Goal: Task Accomplishment & Management: Manage account settings

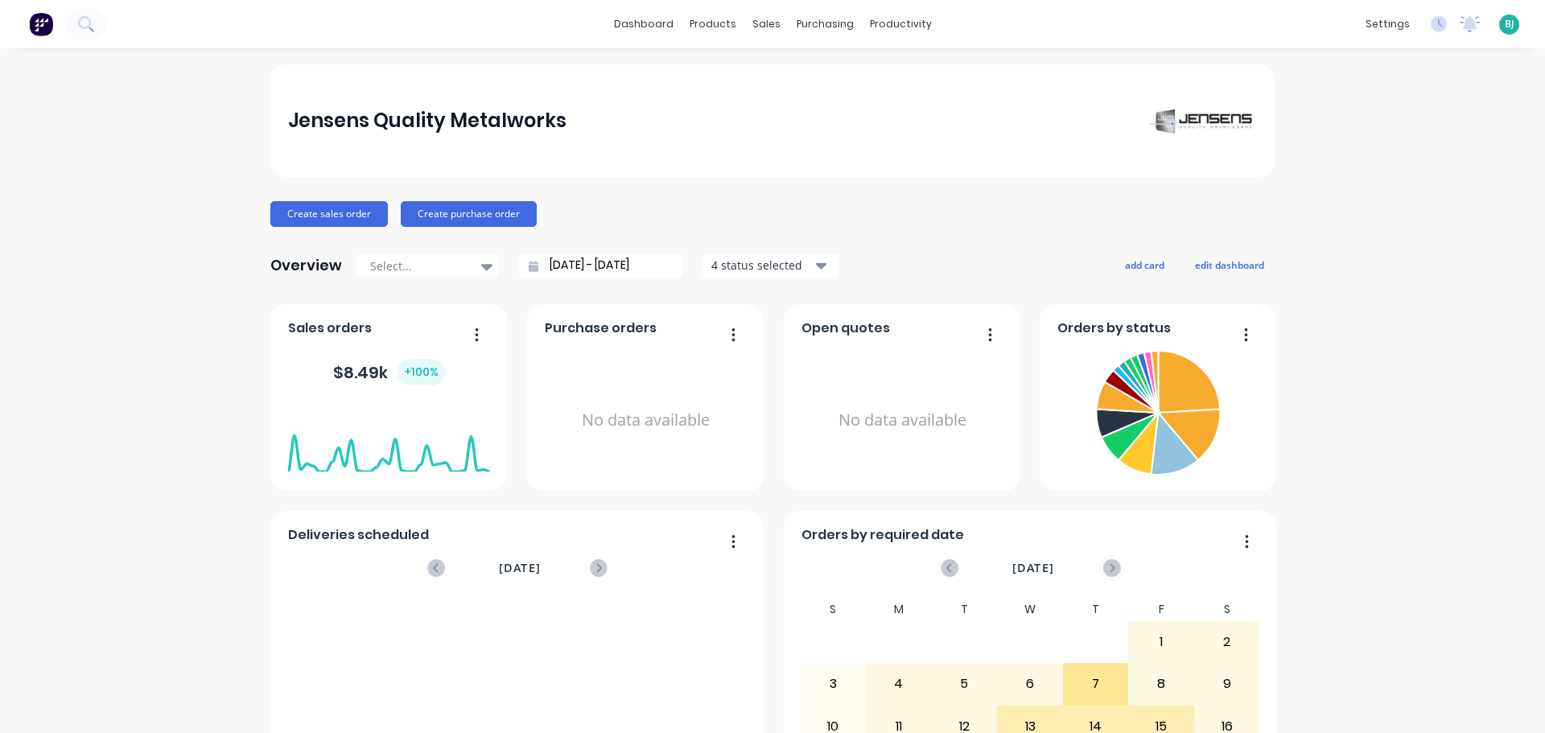
click at [1505, 28] on span "BJ" at bounding box center [1510, 24] width 10 height 14
click at [1402, 196] on button "Sign out" at bounding box center [1407, 202] width 213 height 32
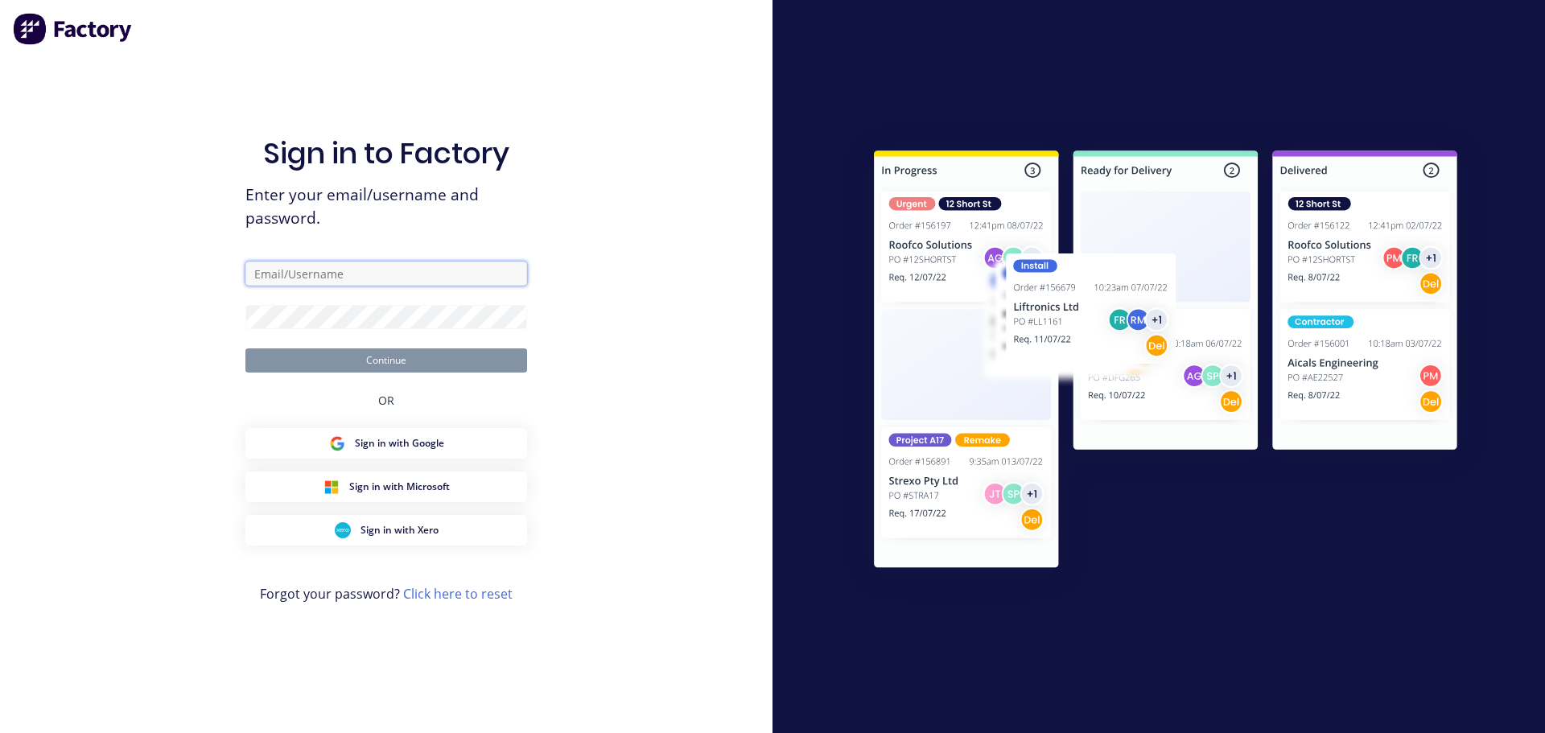
type input "[EMAIL_ADDRESS][DOMAIN_NAME]"
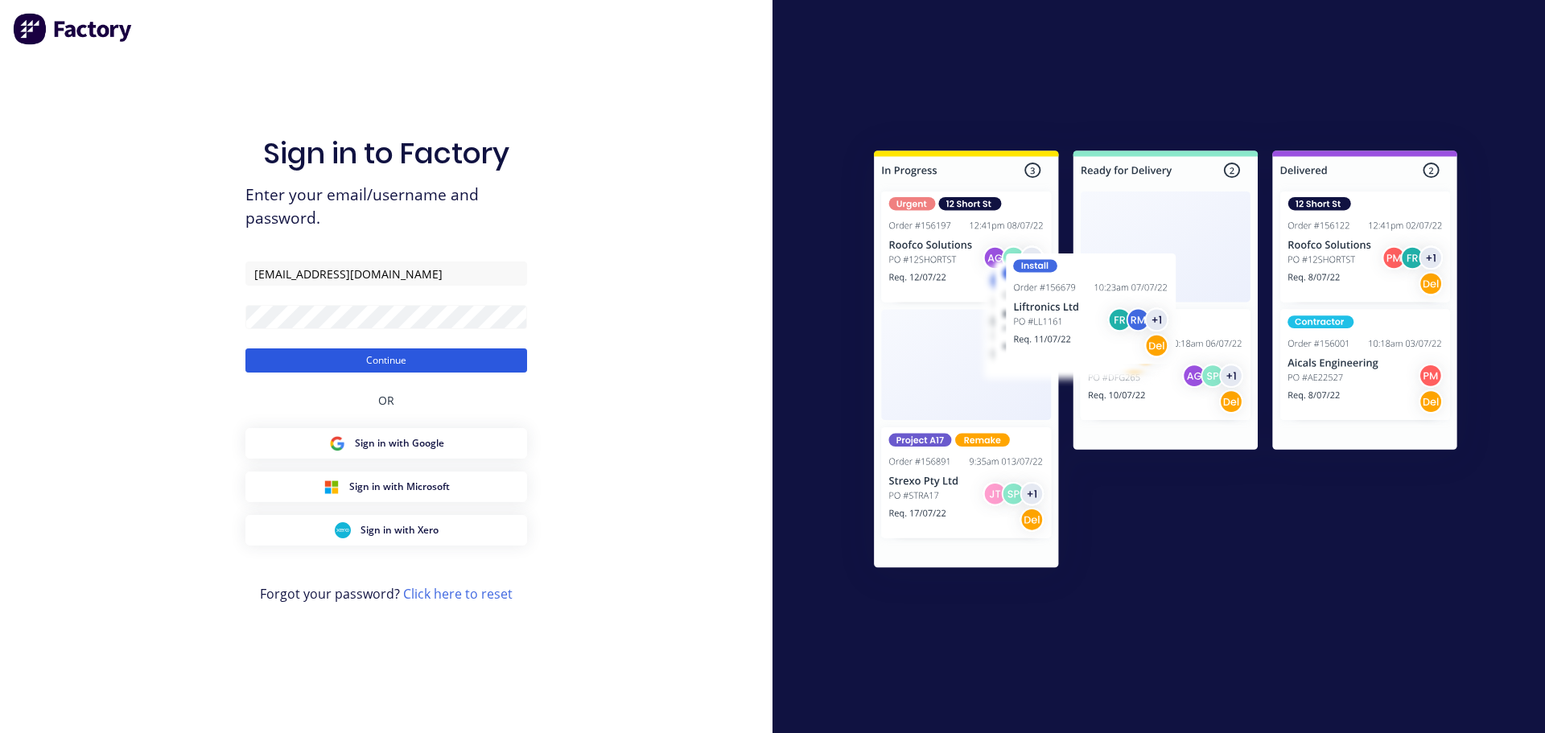
click at [332, 358] on button "Continue" at bounding box center [386, 360] width 282 height 24
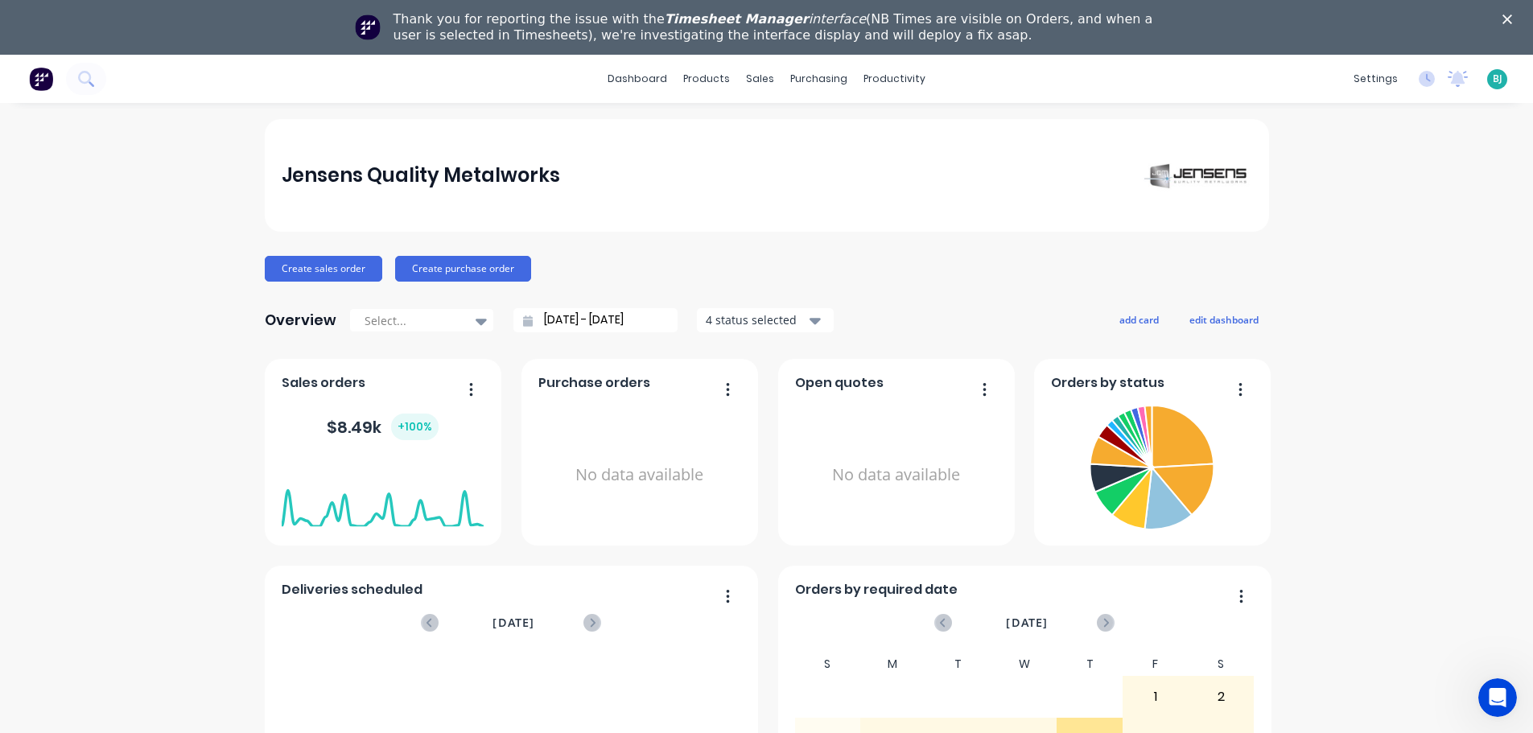
click at [1512, 19] on polygon "Close" at bounding box center [1508, 19] width 10 height 10
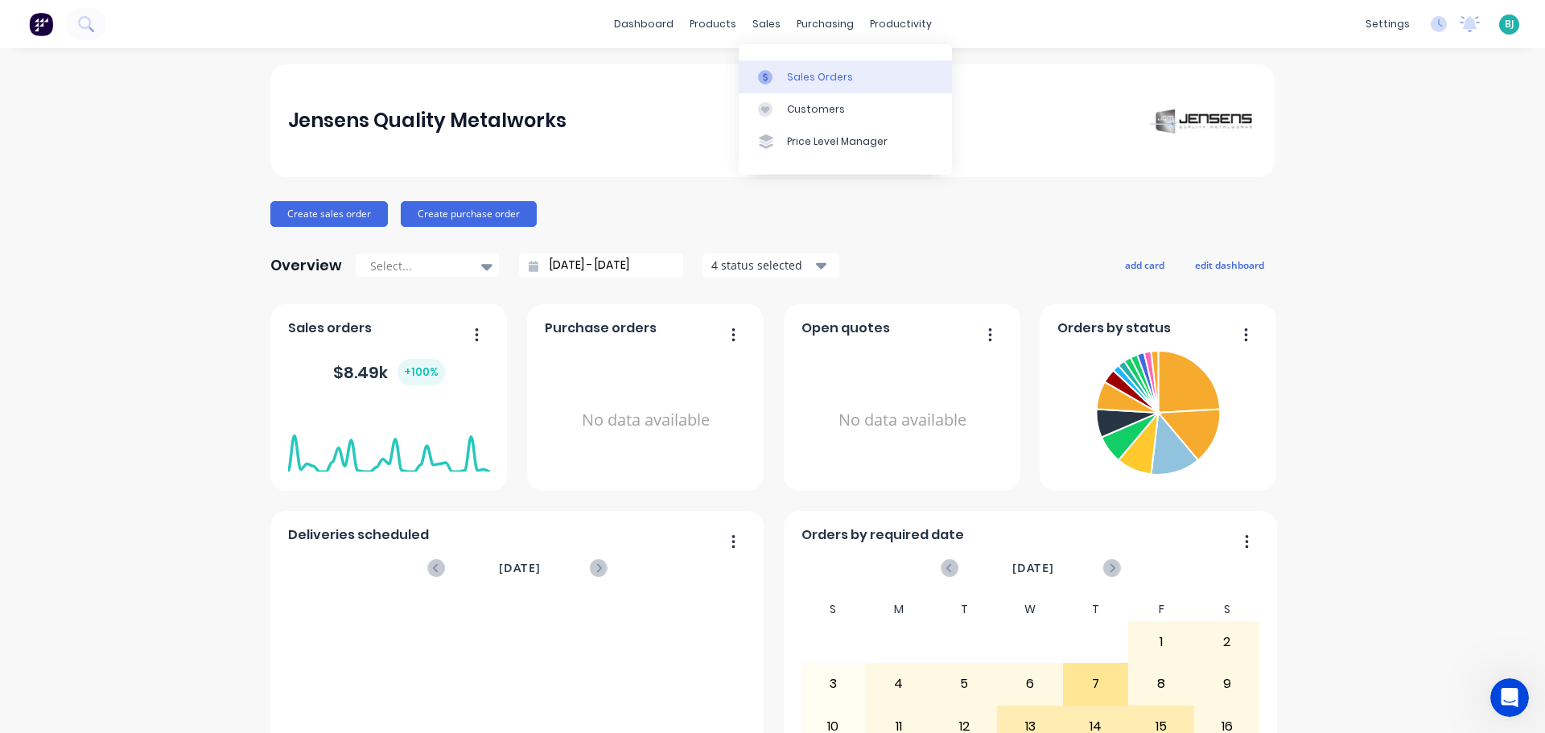
click at [778, 70] on div at bounding box center [770, 77] width 24 height 14
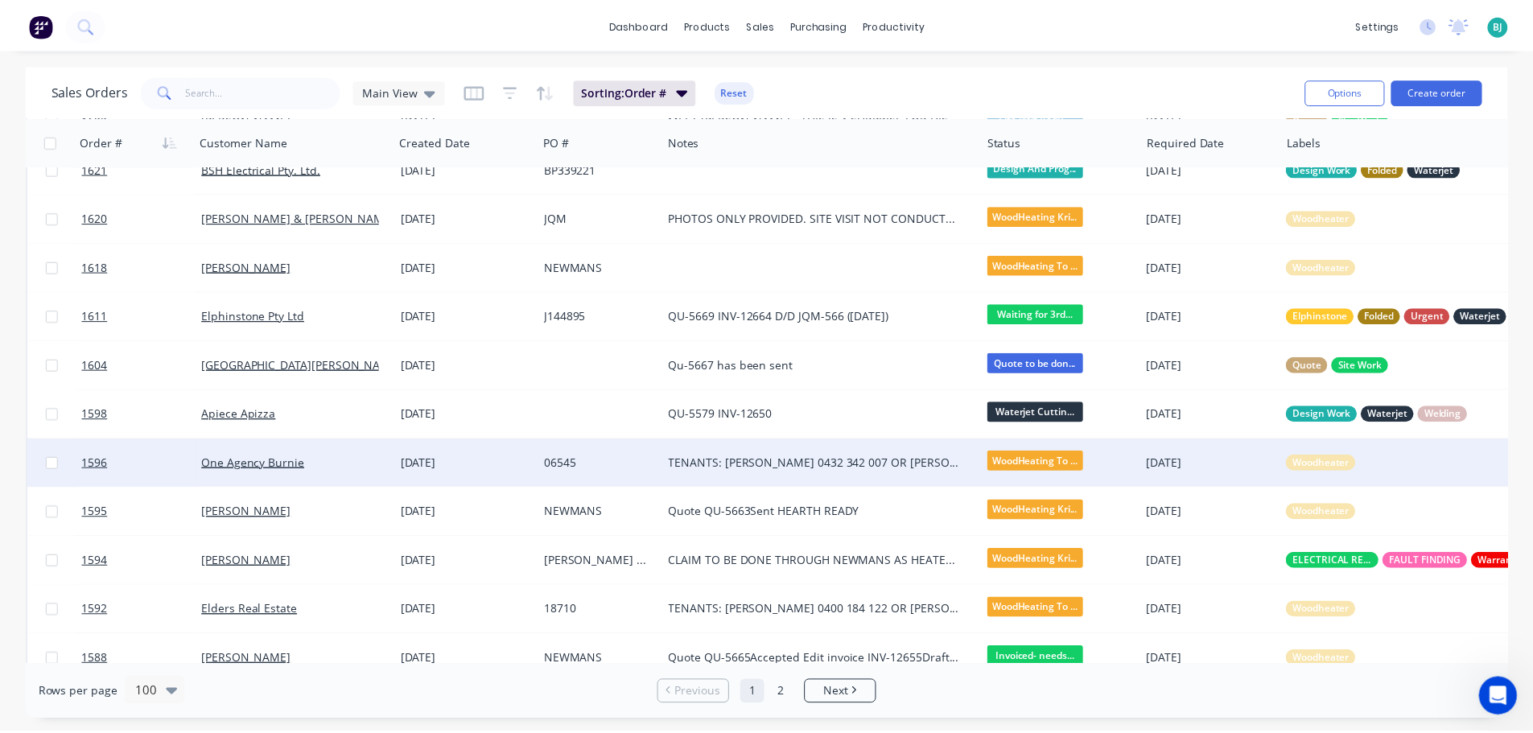
scroll to position [724, 0]
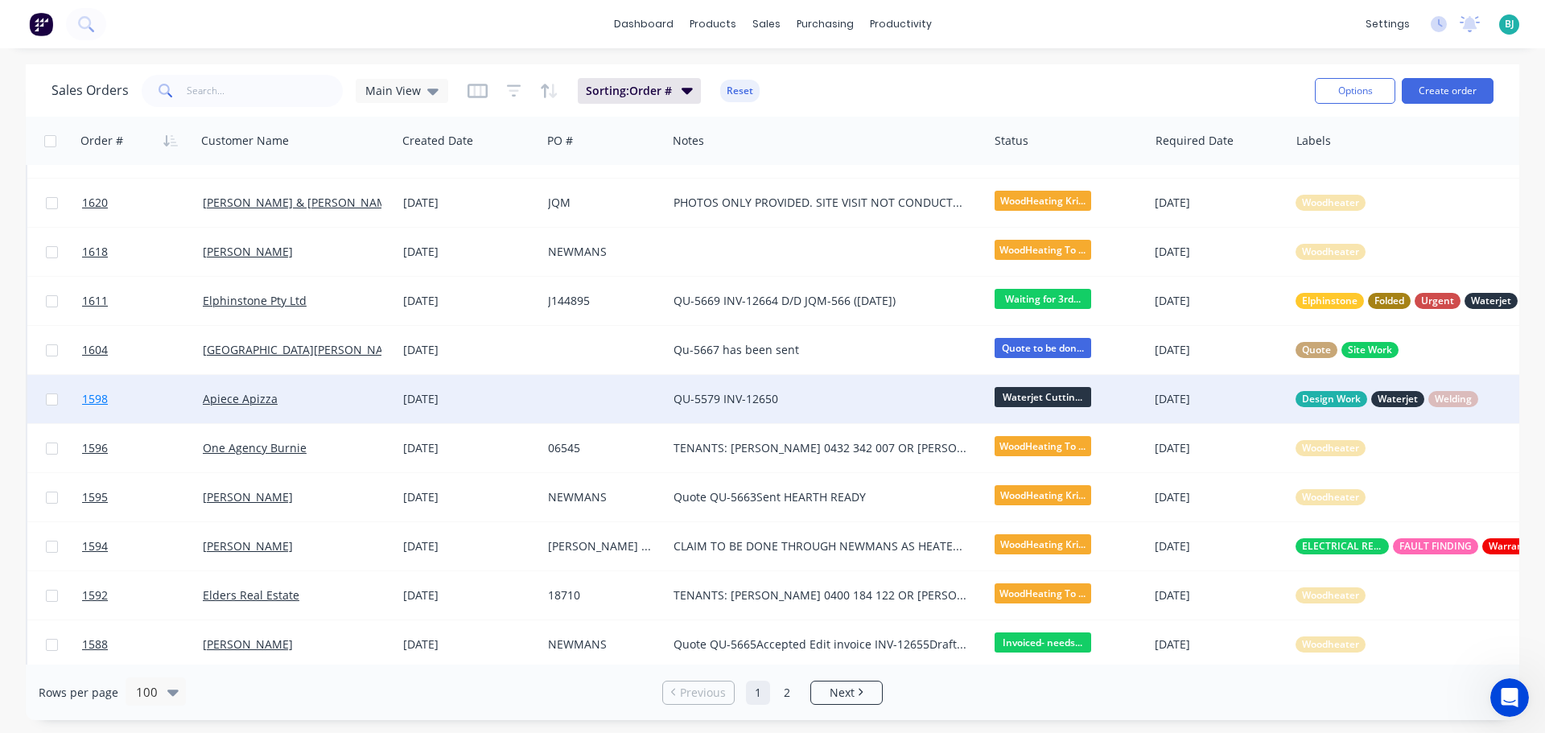
click at [166, 403] on link "1598" at bounding box center [142, 399] width 121 height 48
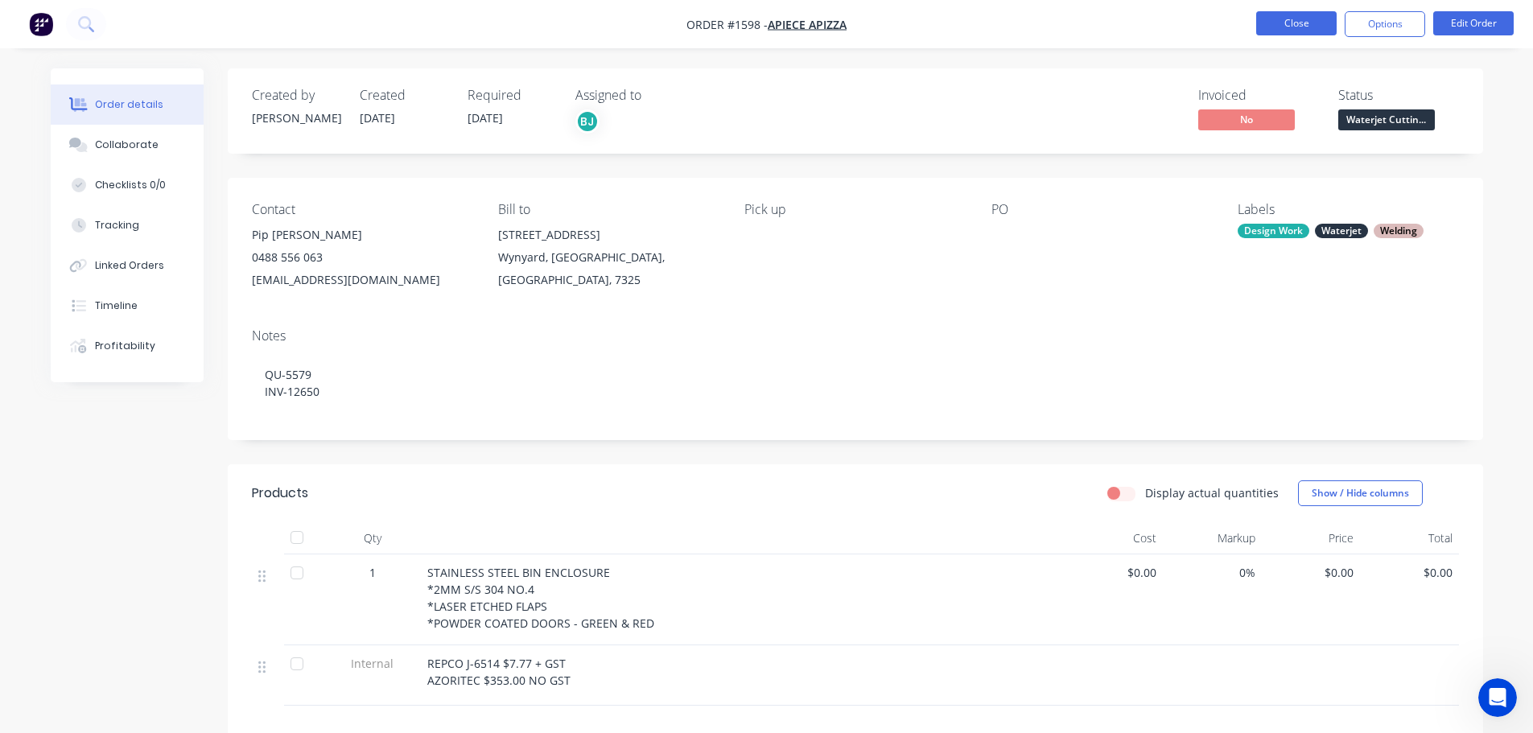
click at [1307, 31] on button "Close" at bounding box center [1296, 23] width 80 height 24
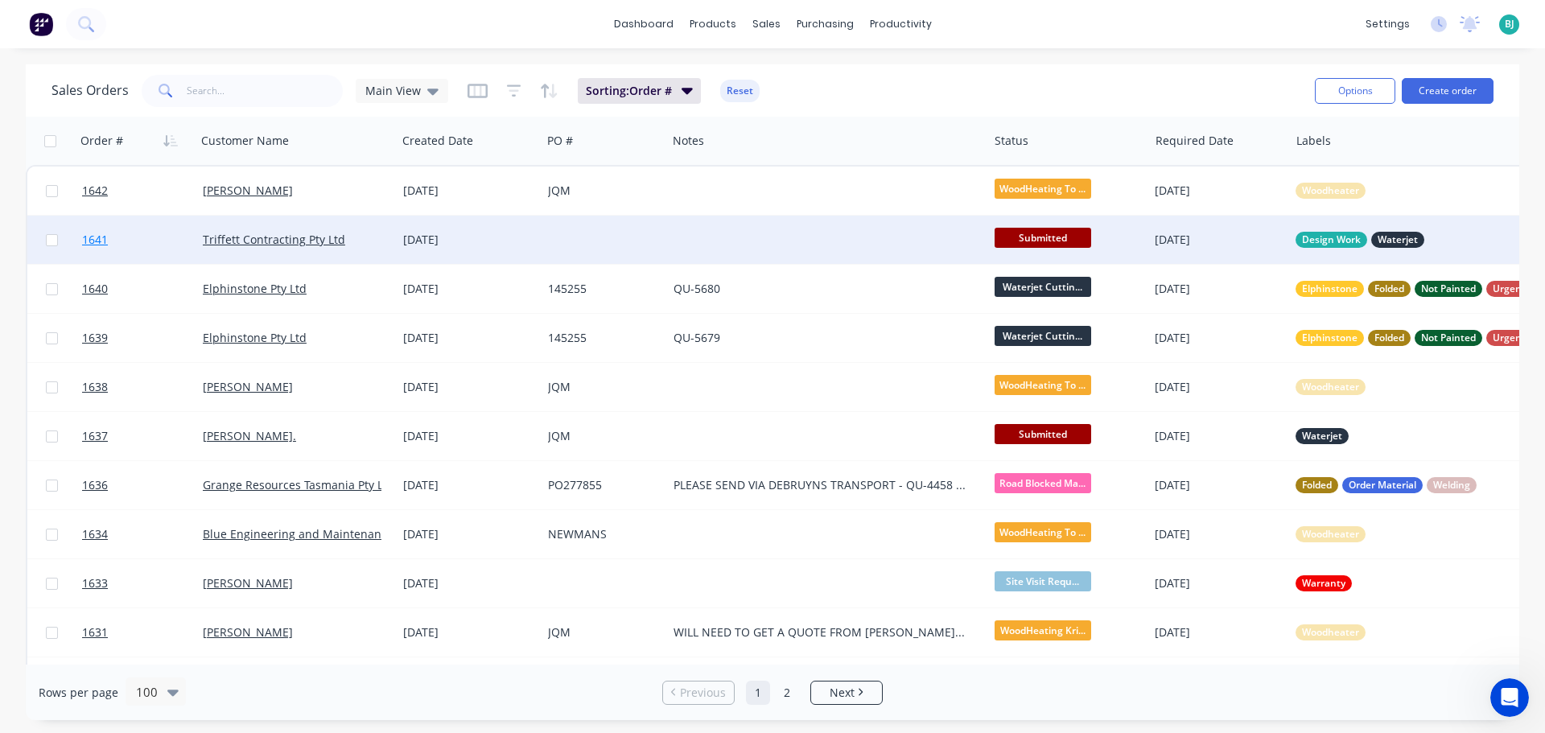
click at [178, 241] on link "1641" at bounding box center [142, 240] width 121 height 48
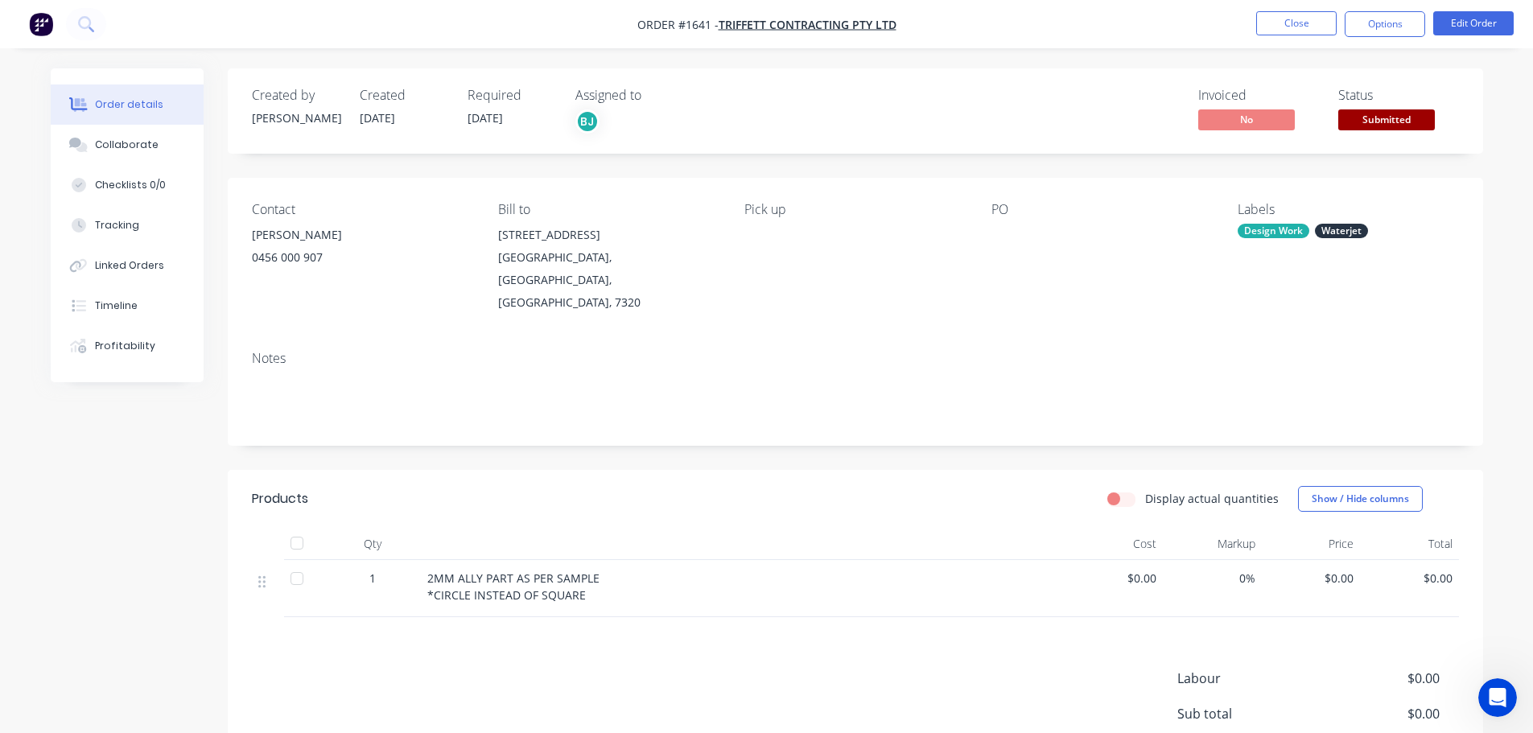
click at [1392, 118] on span "Submitted" at bounding box center [1386, 119] width 97 height 20
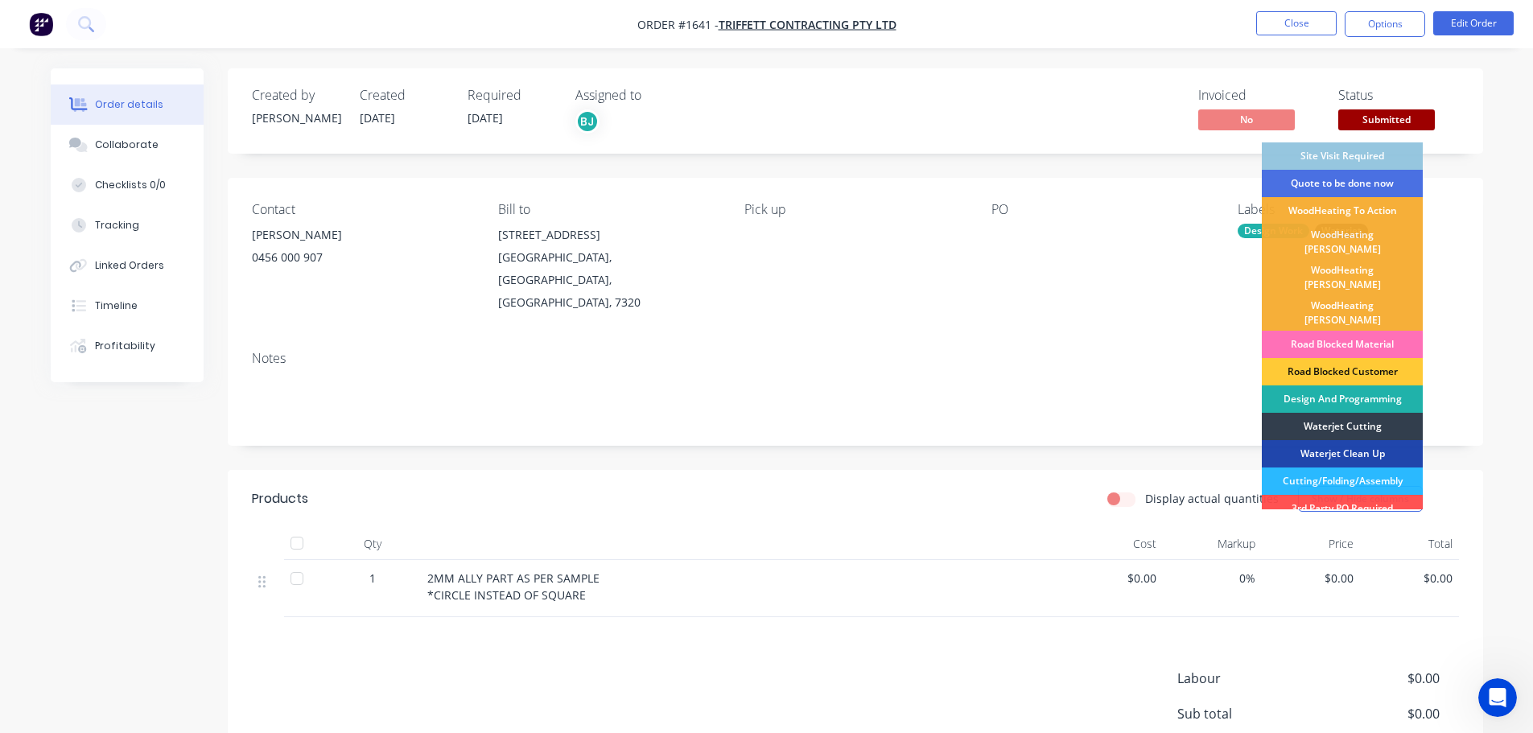
click at [1368, 386] on div "Design And Programming" at bounding box center [1342, 399] width 161 height 27
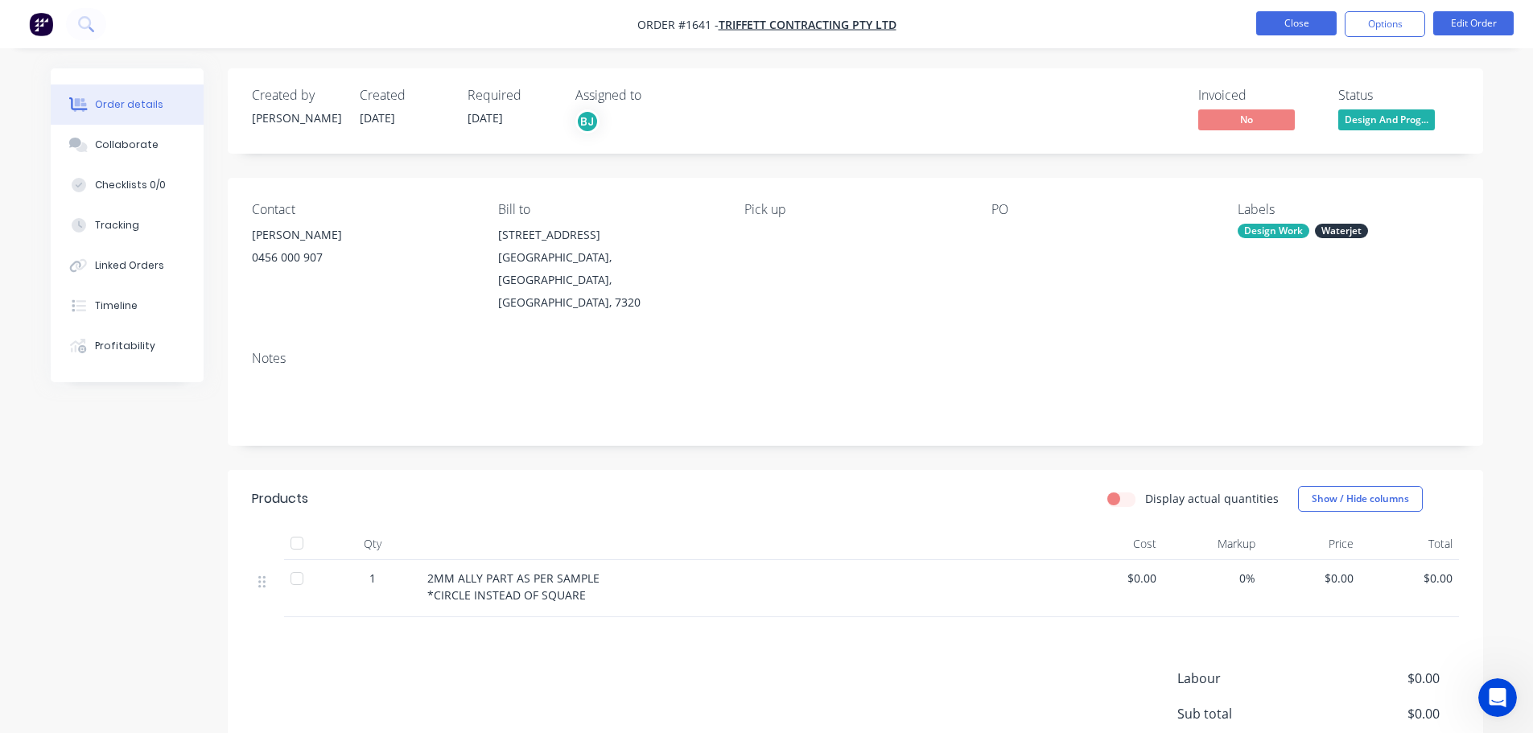
click at [1309, 27] on button "Close" at bounding box center [1296, 23] width 80 height 24
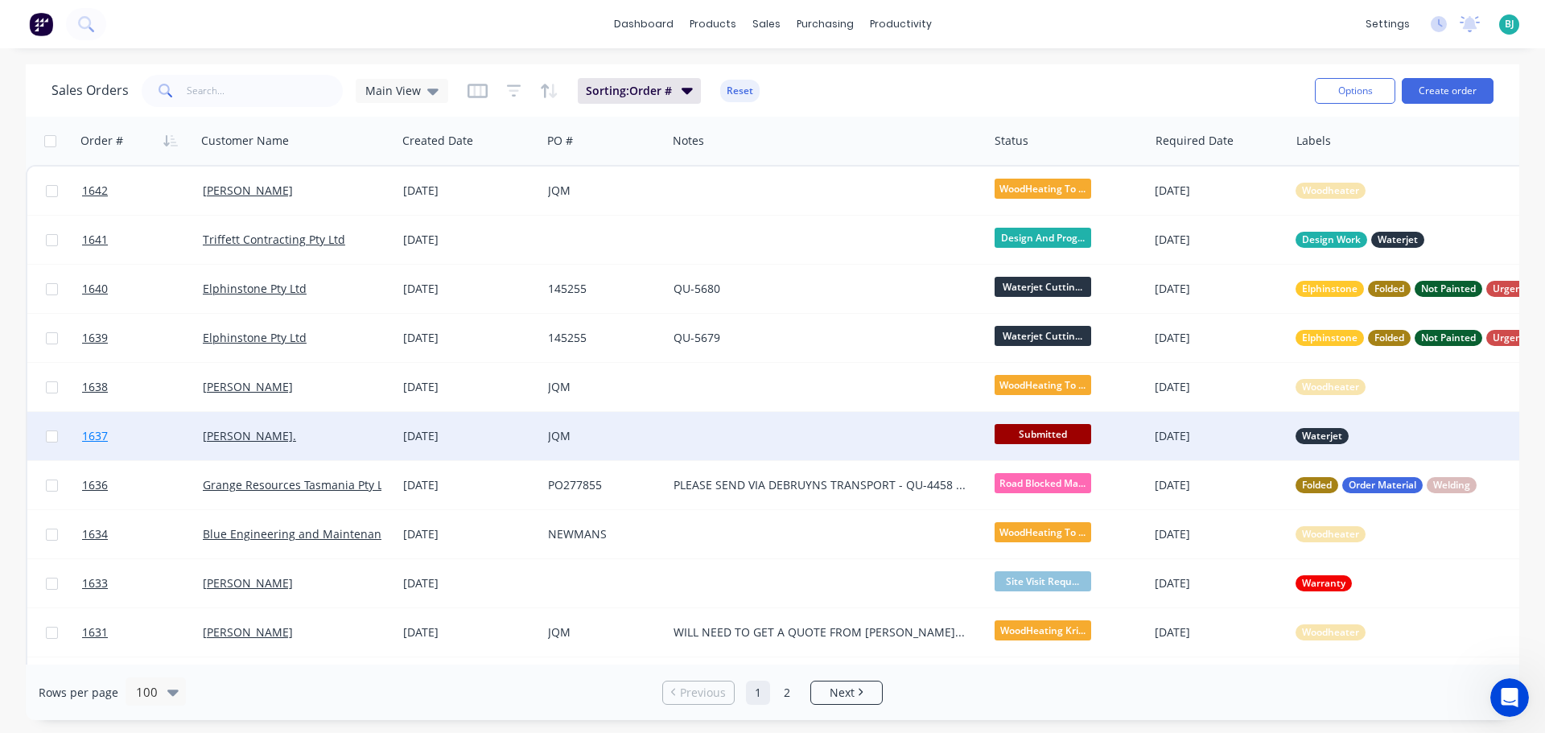
click at [163, 449] on link "1637" at bounding box center [142, 436] width 121 height 48
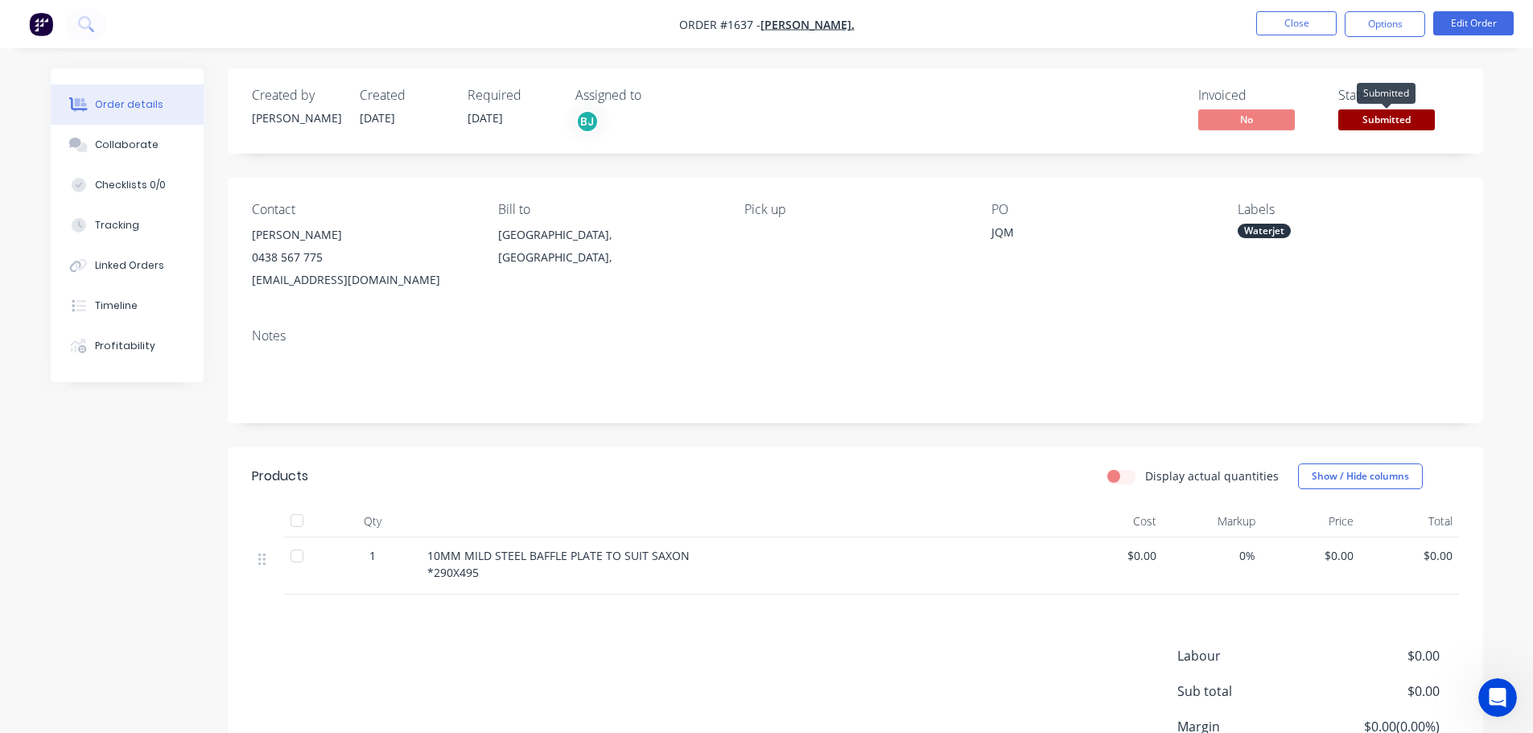
click at [1383, 122] on span "Submitted" at bounding box center [1386, 119] width 97 height 20
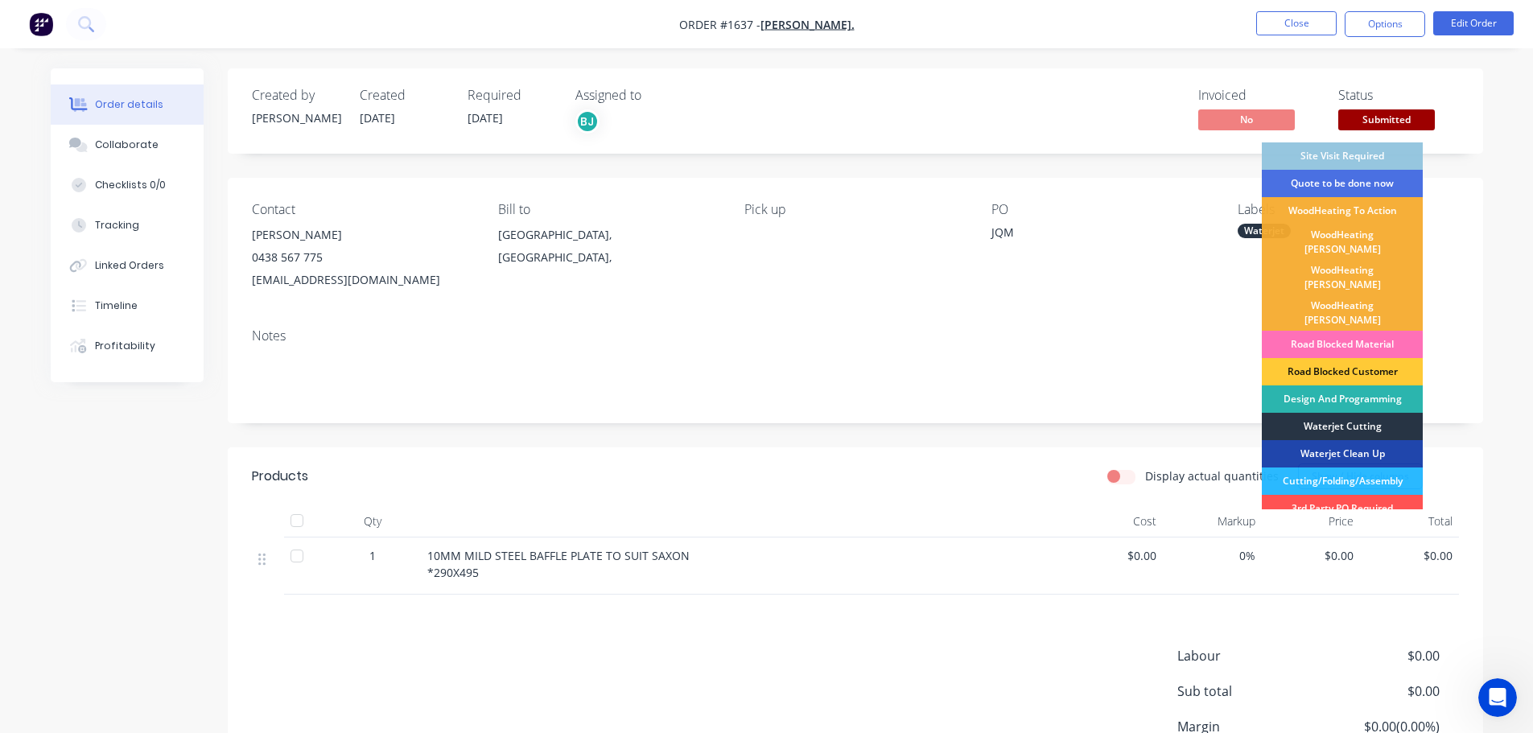
click at [1361, 413] on div "Waterjet Cutting" at bounding box center [1342, 426] width 161 height 27
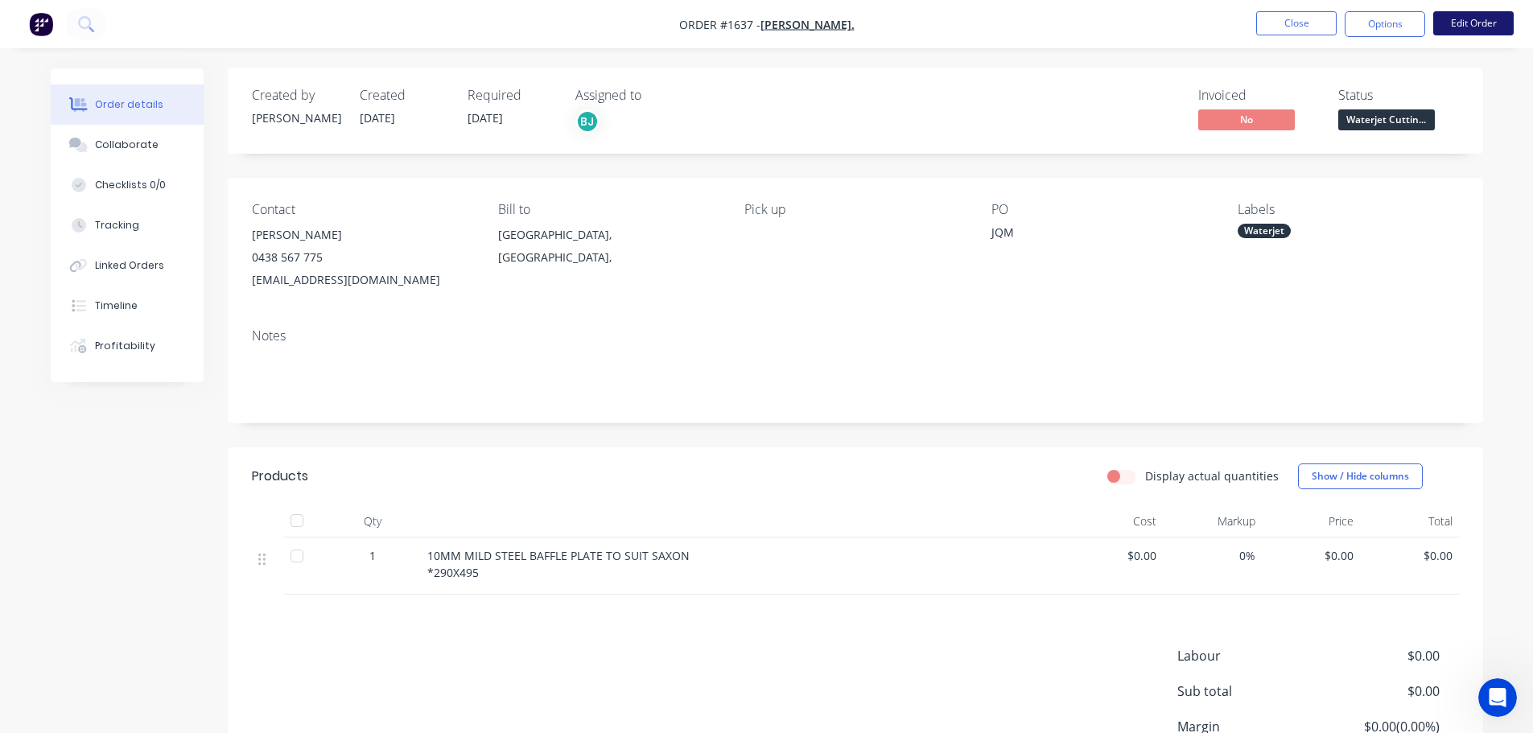
click at [1468, 19] on button "Edit Order" at bounding box center [1473, 23] width 80 height 24
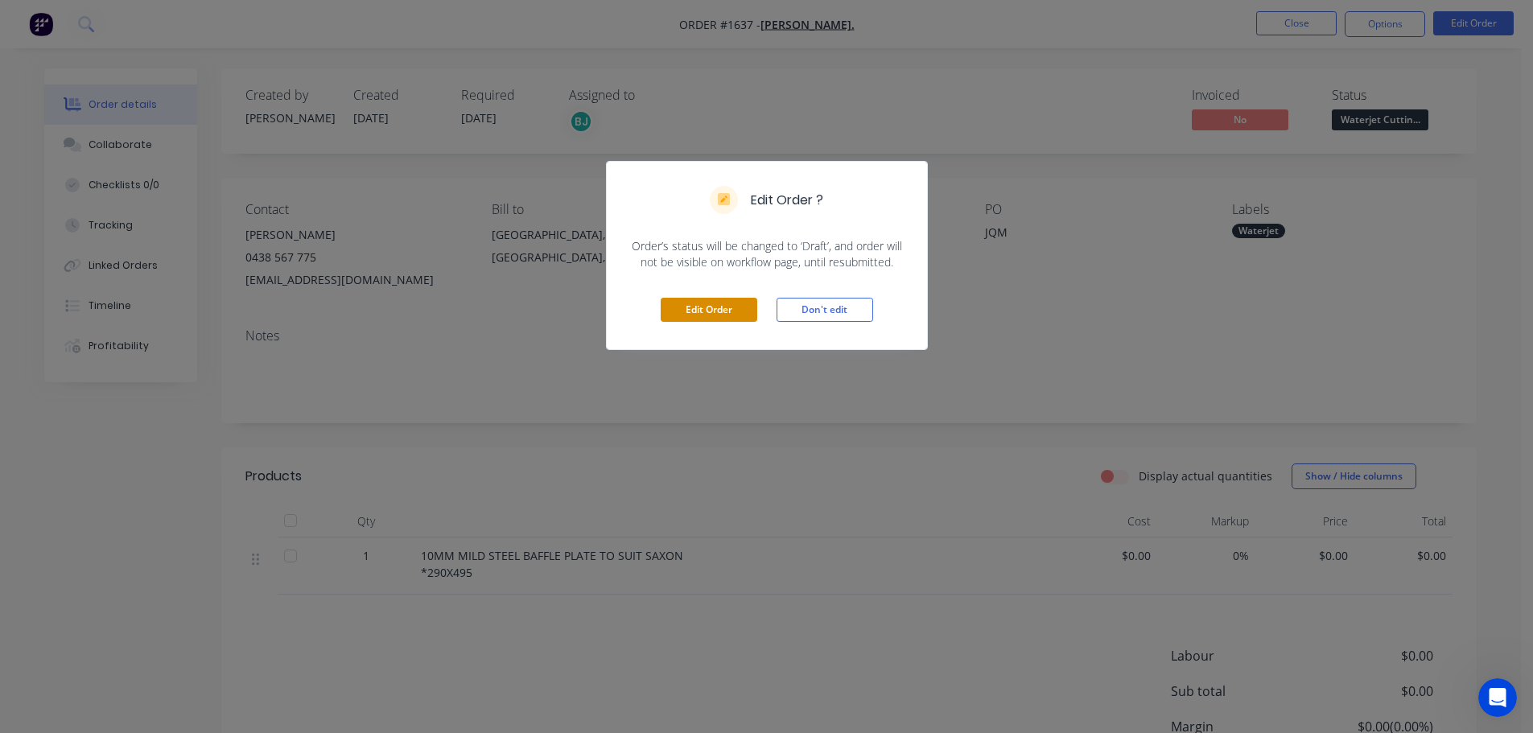
click at [699, 307] on button "Edit Order" at bounding box center [709, 310] width 97 height 24
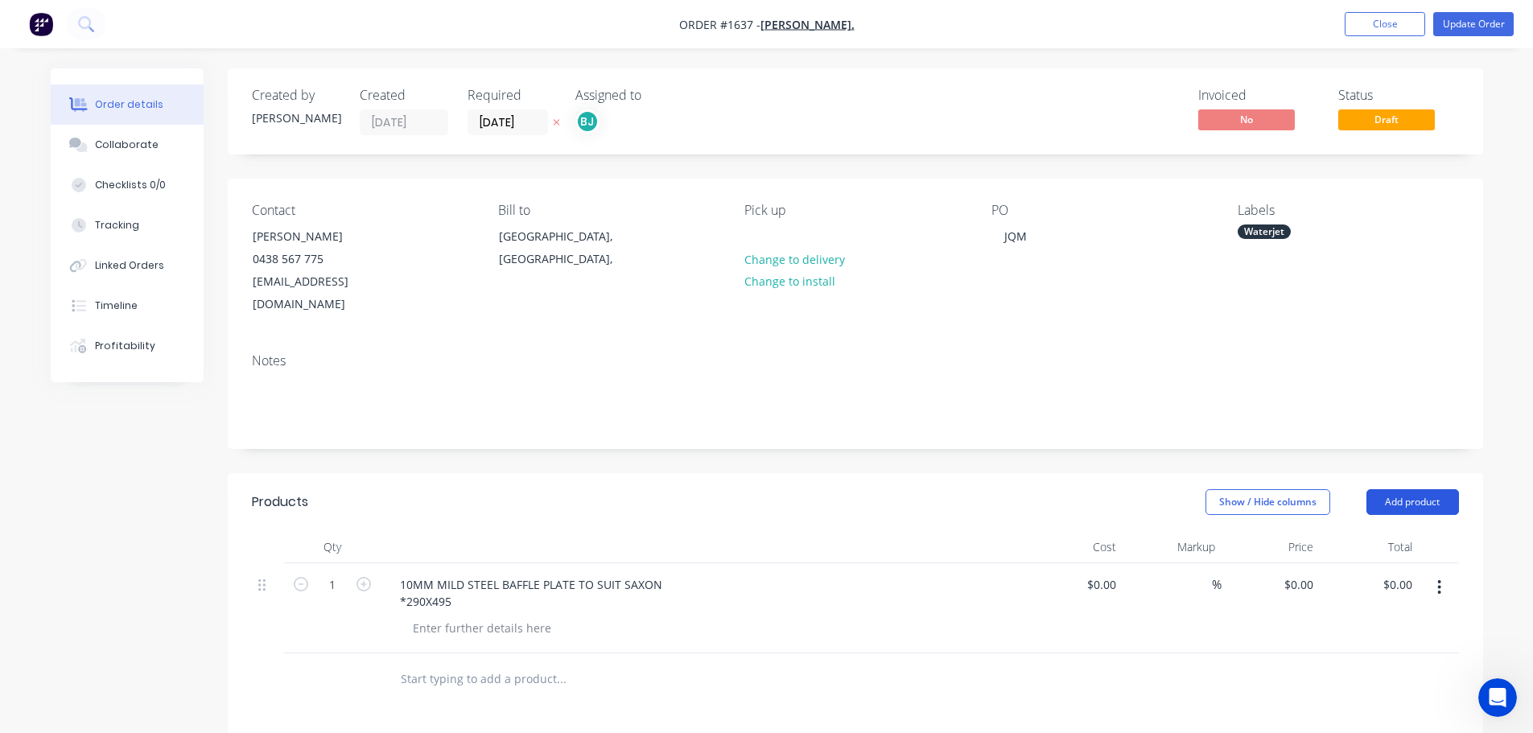
click at [1392, 489] on button "Add product" at bounding box center [1413, 502] width 93 height 26
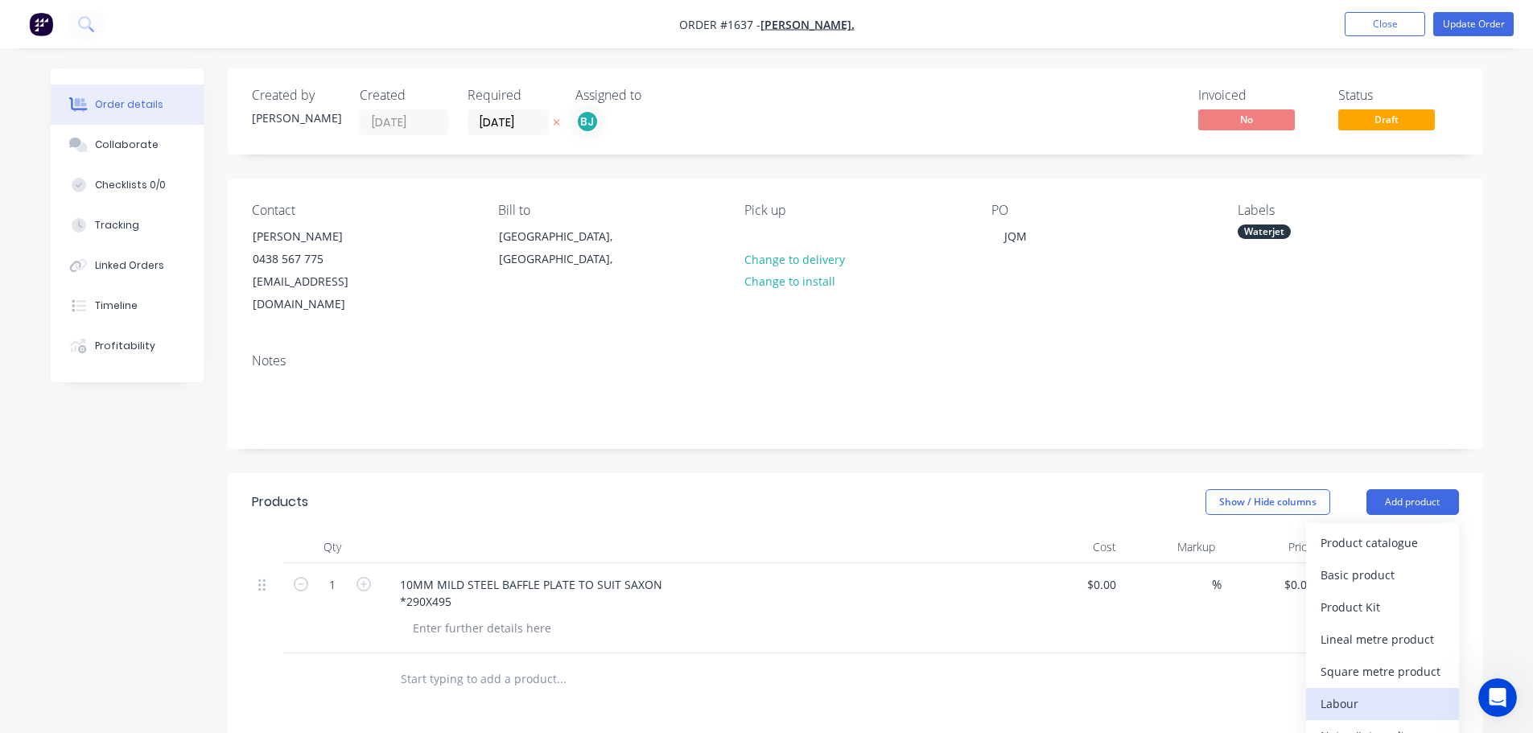
click at [1375, 692] on div "Labour" at bounding box center [1383, 703] width 124 height 23
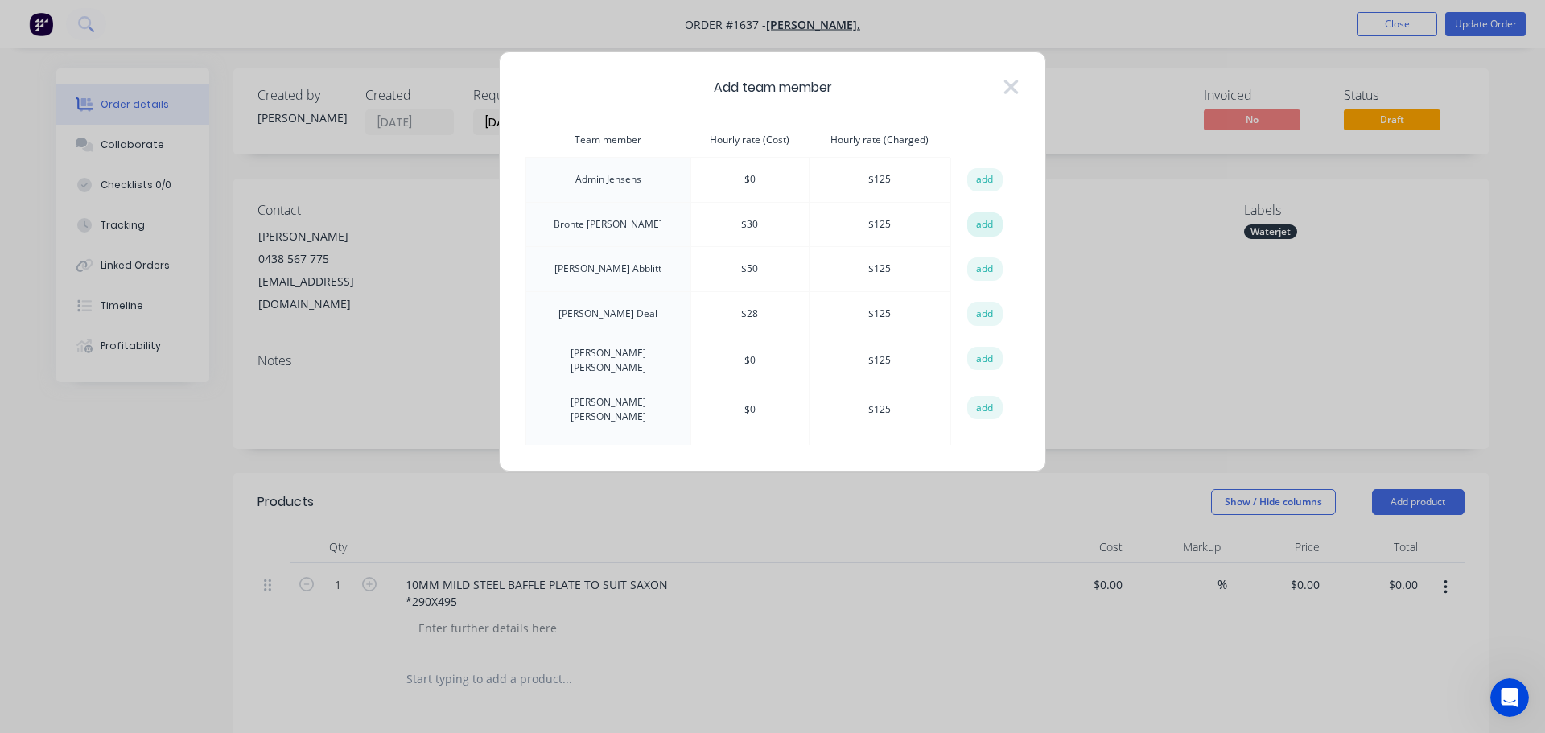
click at [967, 228] on button "add" at bounding box center [984, 224] width 35 height 24
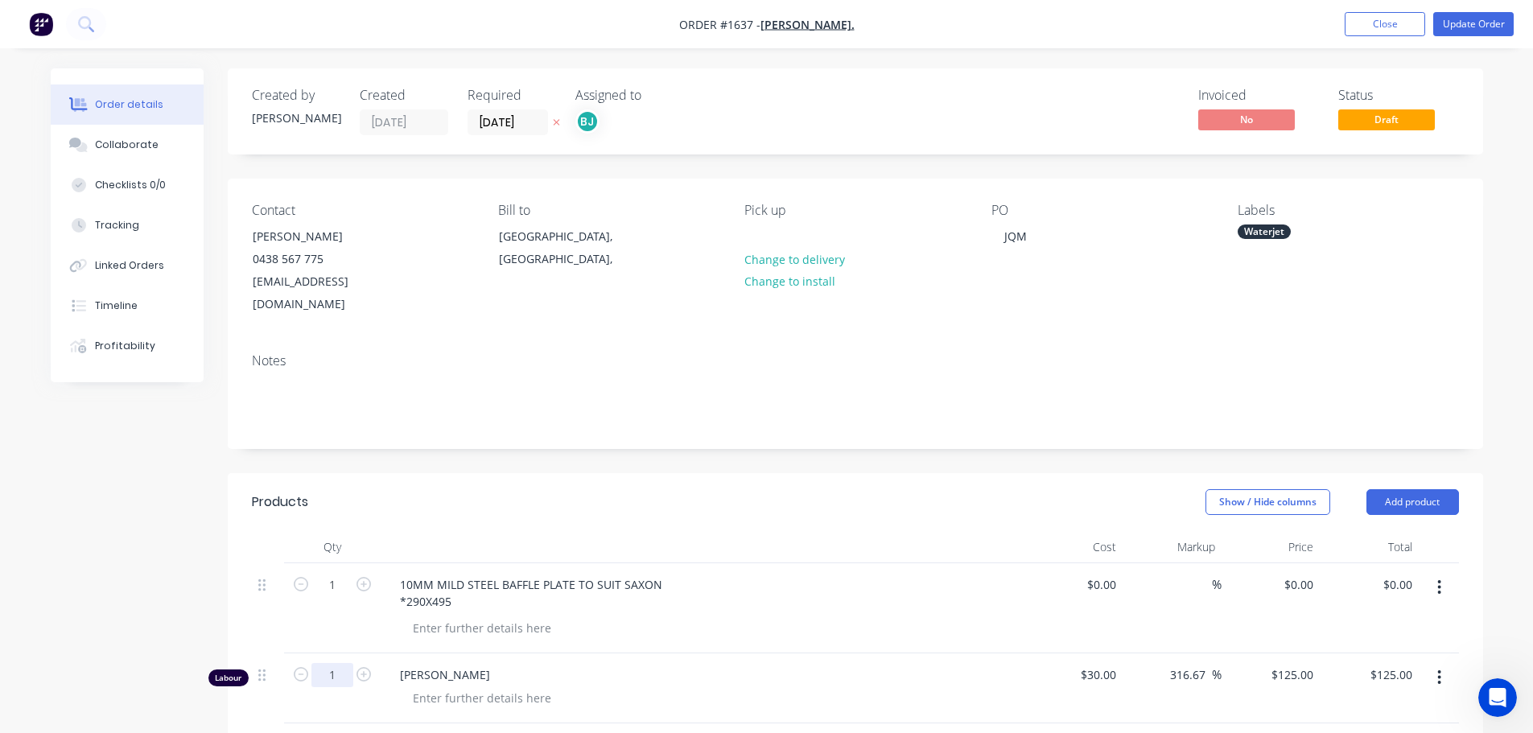
click at [345, 597] on input "1" at bounding box center [332, 585] width 42 height 24
type input "0.25"
type input "$31.25"
click at [447, 687] on div at bounding box center [482, 698] width 164 height 23
click at [442, 687] on div at bounding box center [482, 698] width 164 height 23
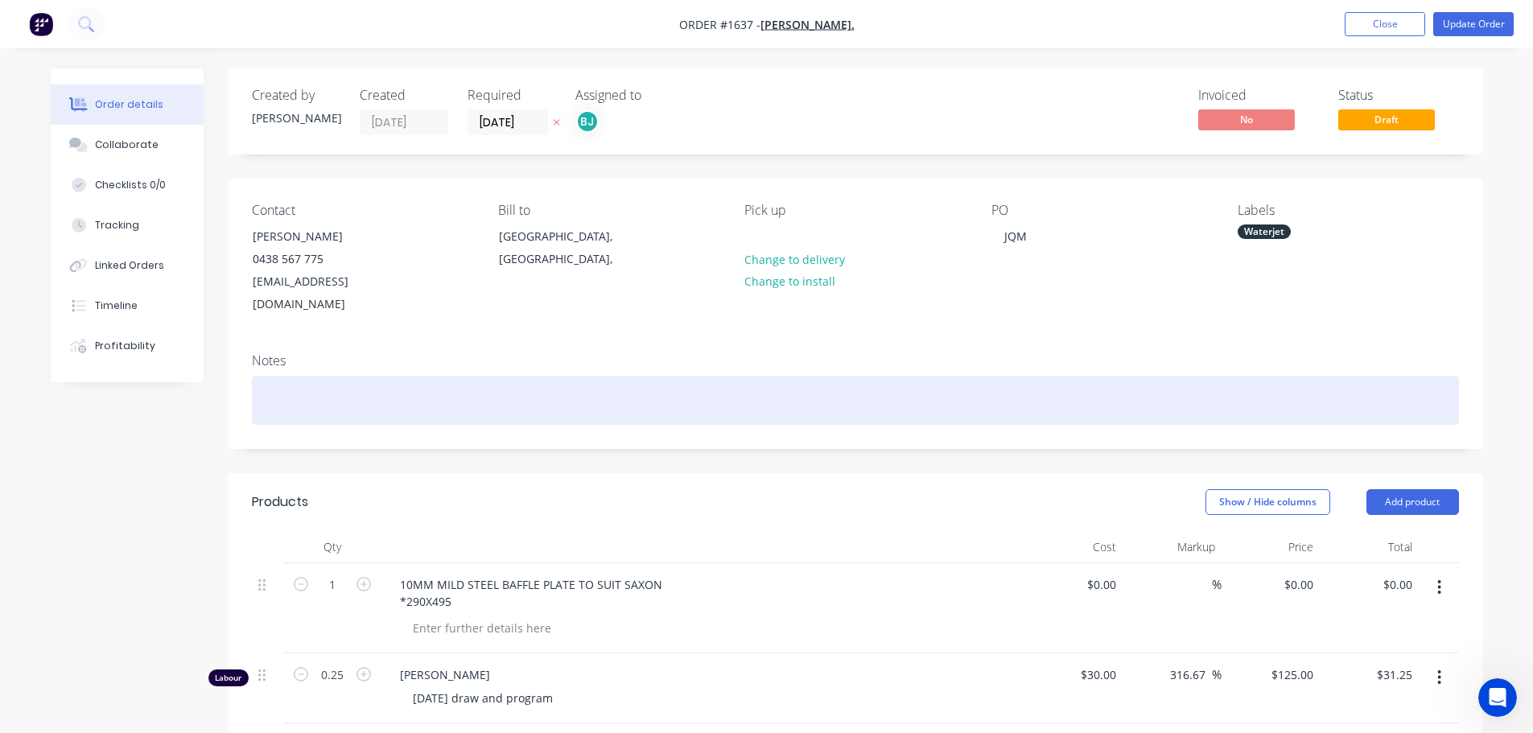
click at [765, 396] on div at bounding box center [855, 400] width 1207 height 49
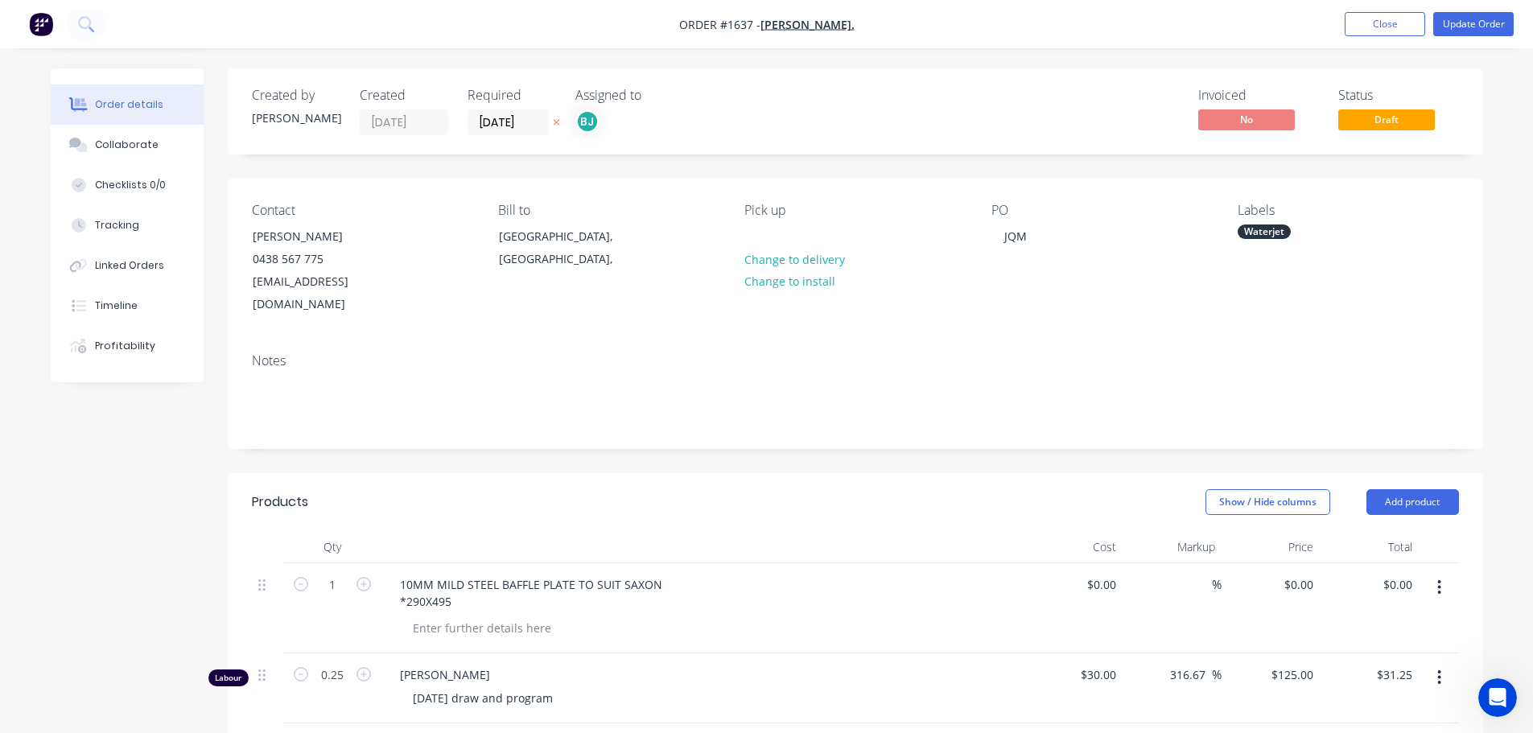
click at [748, 448] on div "Created by [PERSON_NAME] Created [DATE] Required [DATE] Assigned to BJ Invoiced…" at bounding box center [856, 615] width 1256 height 1094
click at [1479, 31] on button "Update Order" at bounding box center [1473, 24] width 80 height 24
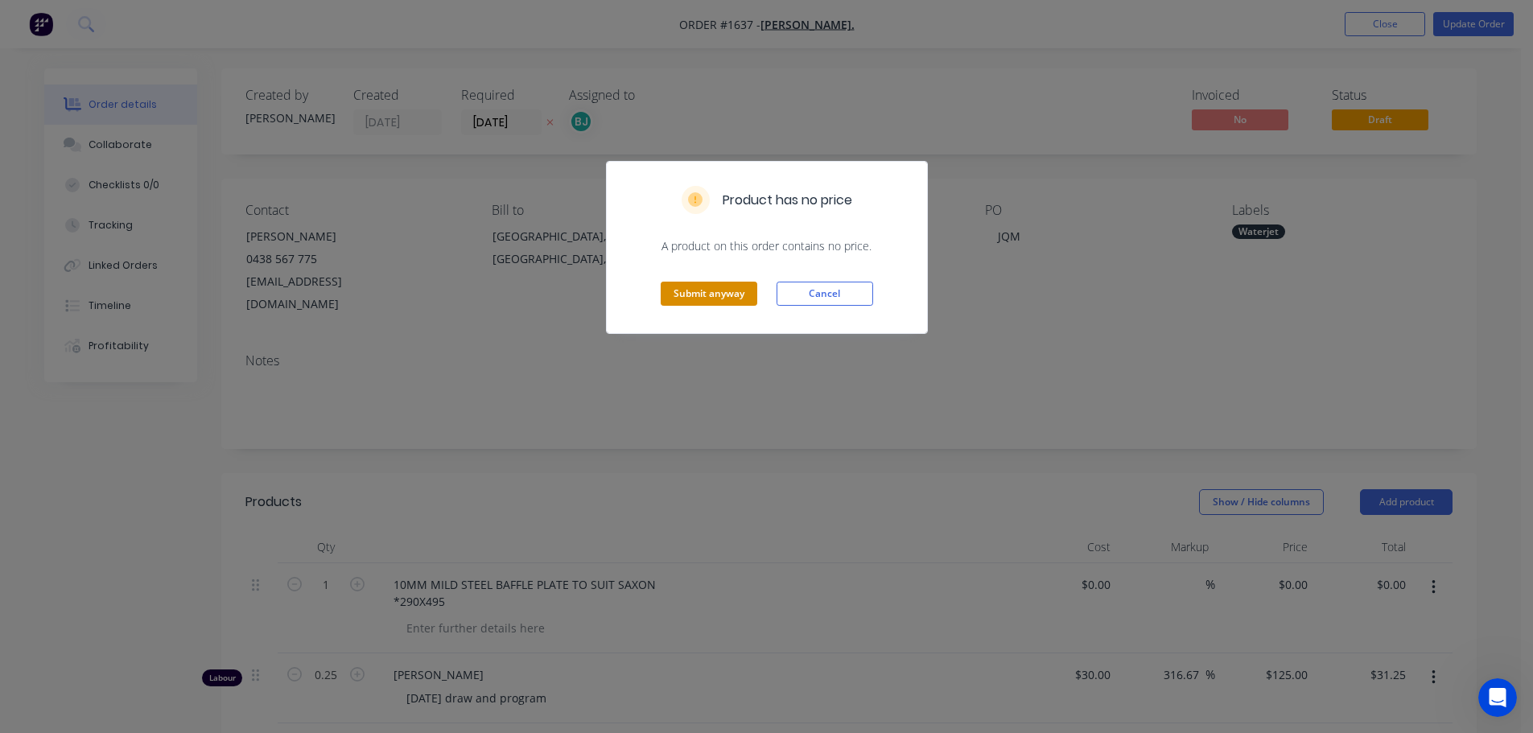
click at [720, 286] on button "Submit anyway" at bounding box center [709, 294] width 97 height 24
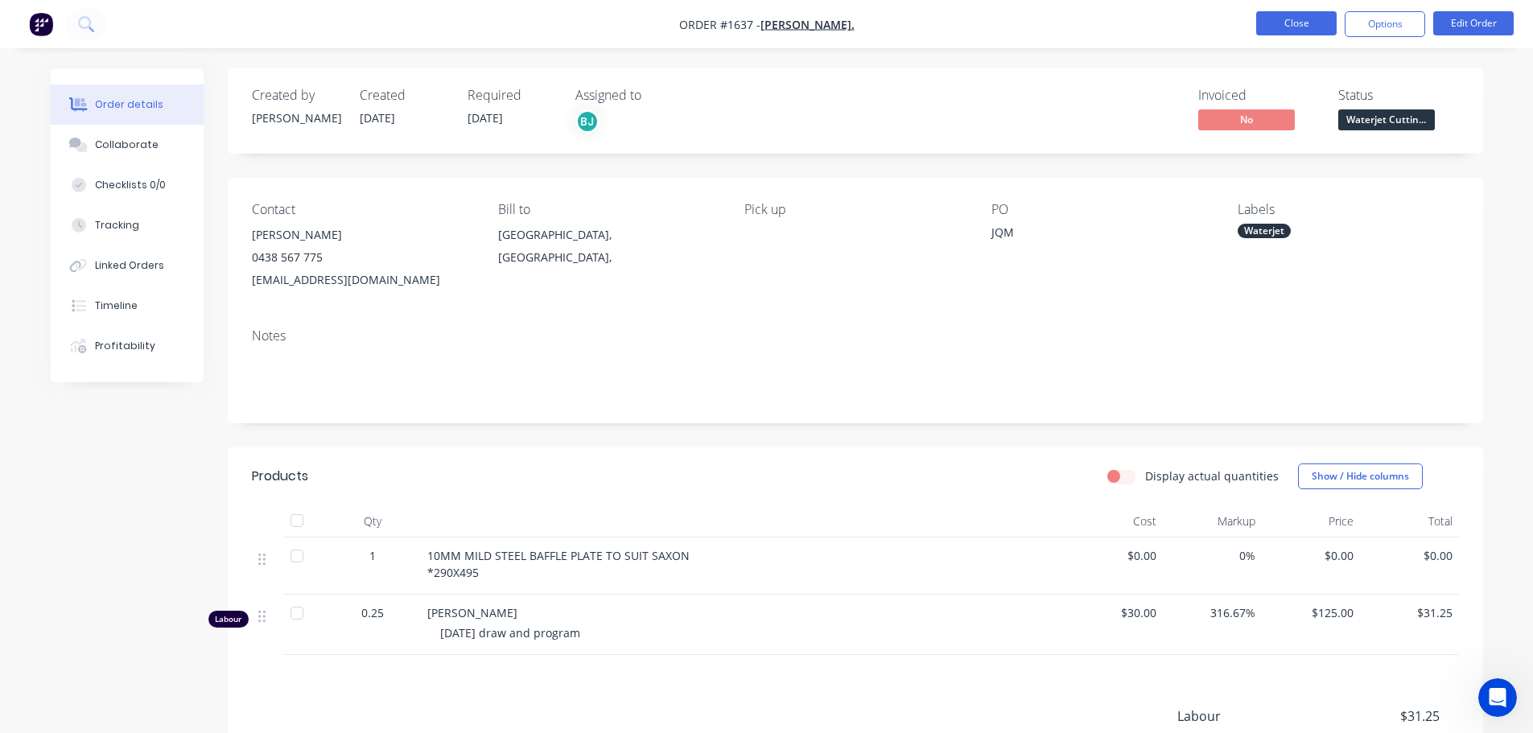
click at [1316, 20] on button "Close" at bounding box center [1296, 23] width 80 height 24
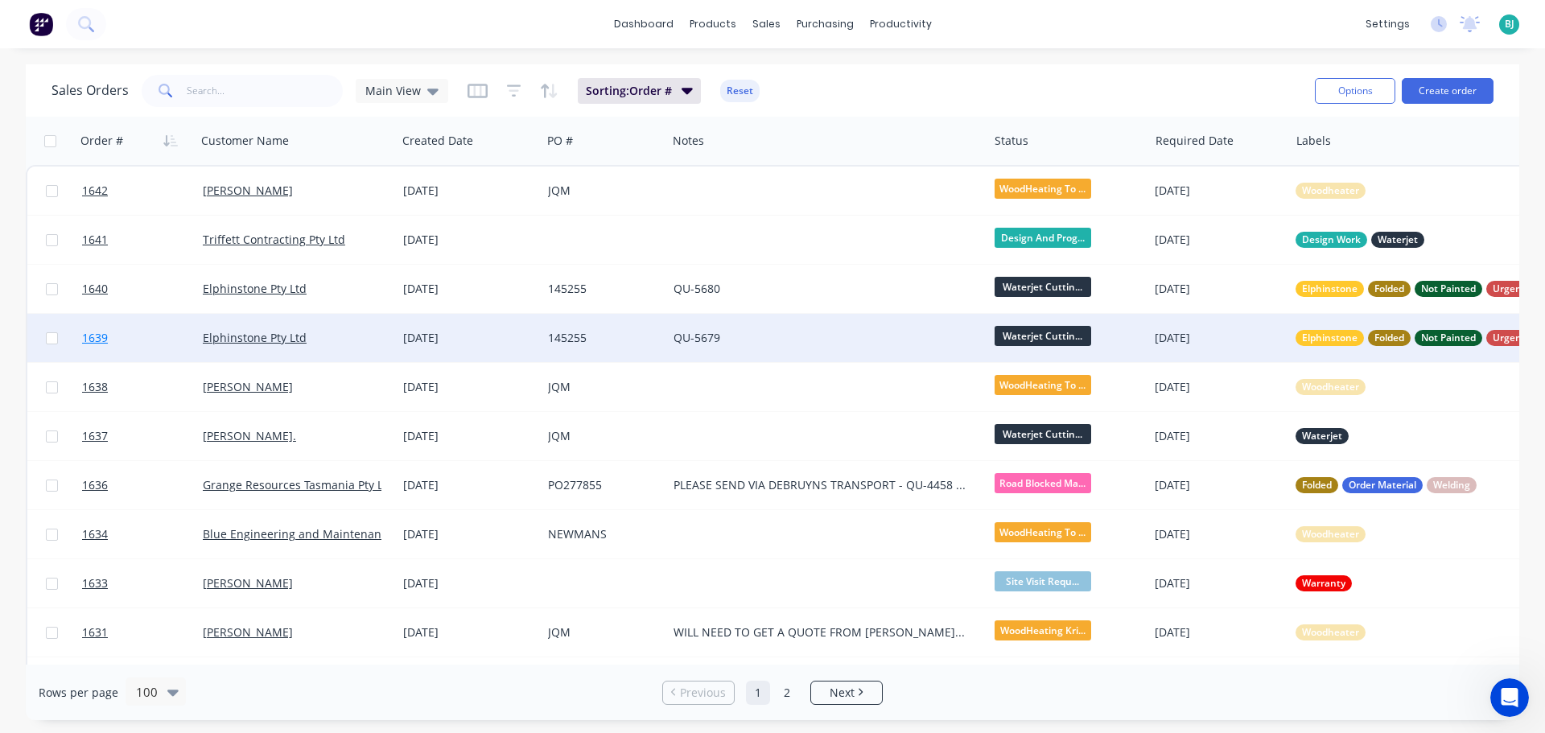
click at [155, 348] on link "1639" at bounding box center [142, 338] width 121 height 48
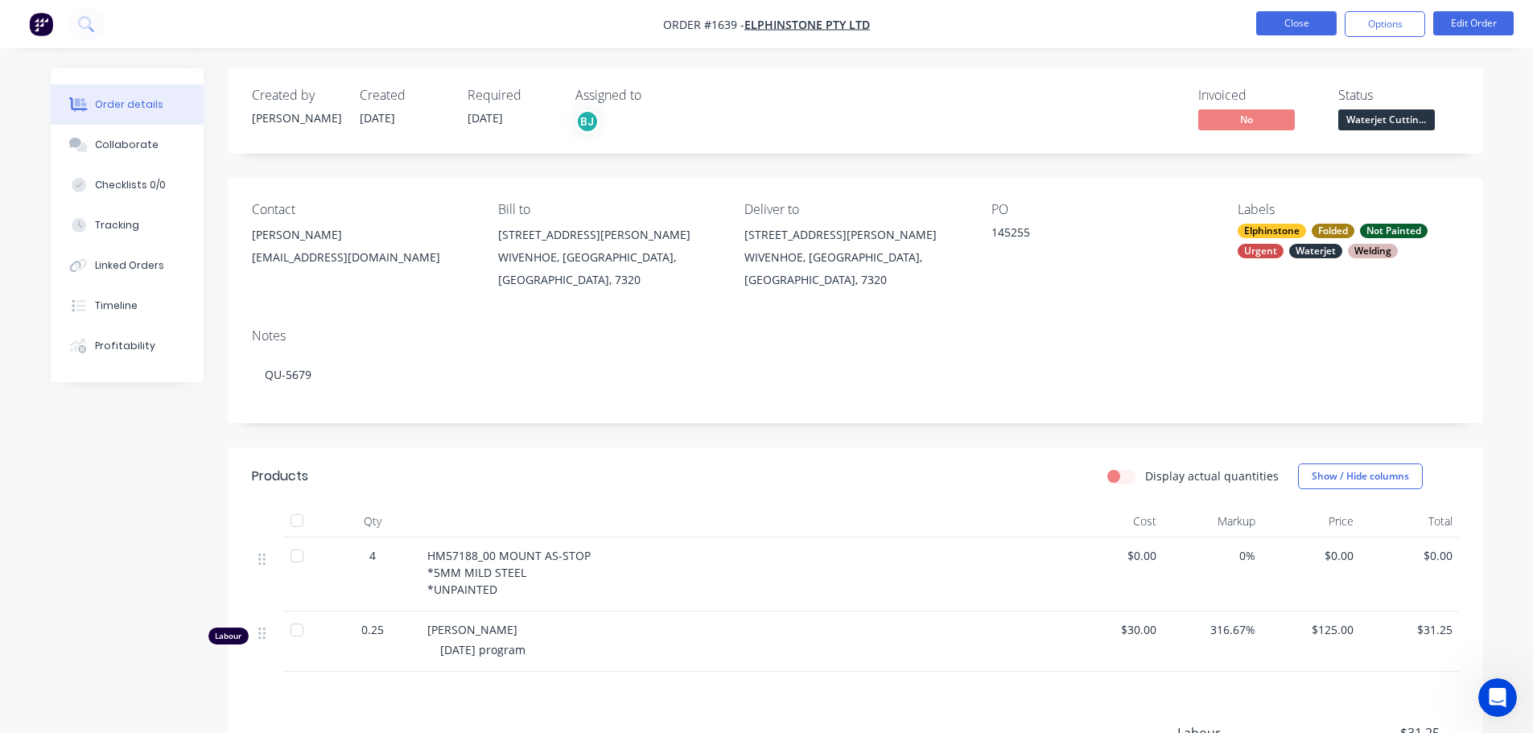
click at [1302, 31] on button "Close" at bounding box center [1296, 23] width 80 height 24
